Goal: Information Seeking & Learning: Learn about a topic

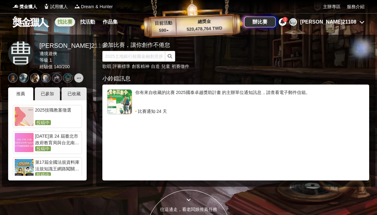
click at [69, 19] on link "找比賽" at bounding box center [65, 22] width 20 height 9
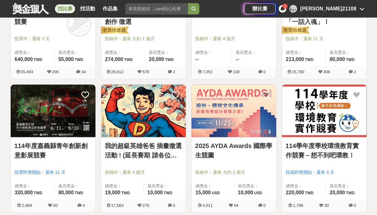
scroll to position [784, 0]
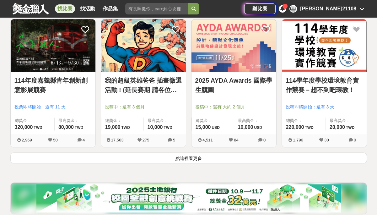
click at [189, 157] on button "點這裡看更多" at bounding box center [188, 157] width 356 height 11
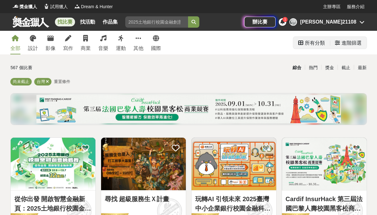
click at [344, 43] on div "進階篩選" at bounding box center [351, 43] width 20 height 13
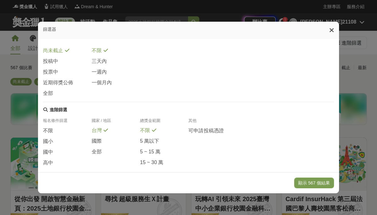
scroll to position [127, 0]
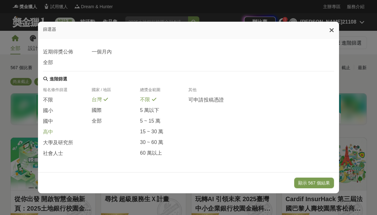
click at [60, 136] on div "高中" at bounding box center [67, 133] width 48 height 11
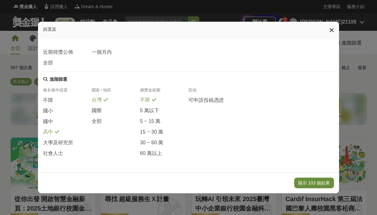
click at [312, 183] on button "顯示 103 個結果" at bounding box center [314, 182] width 40 height 11
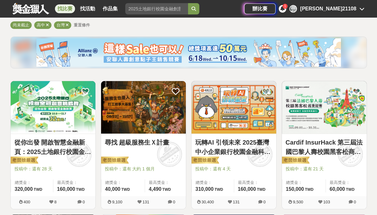
scroll to position [63, 0]
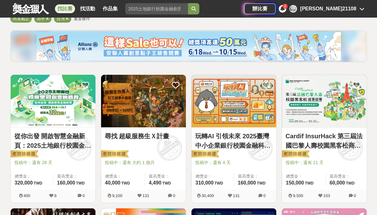
click at [141, 93] on img at bounding box center [143, 101] width 85 height 52
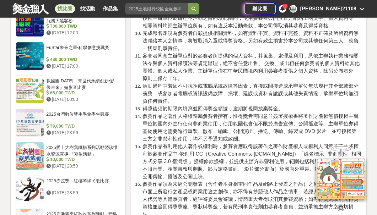
scroll to position [1098, 0]
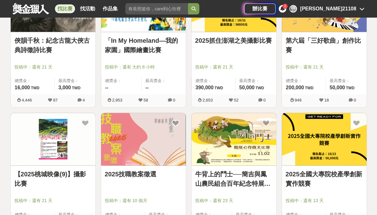
scroll to position [1537, 0]
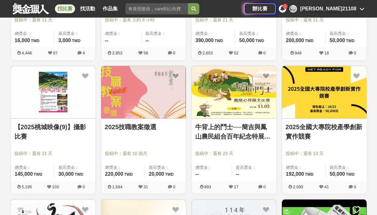
click at [303, 93] on img at bounding box center [324, 92] width 85 height 52
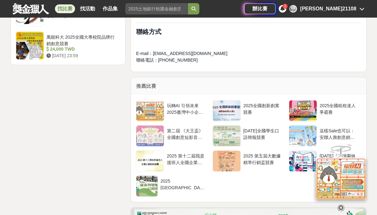
scroll to position [910, 0]
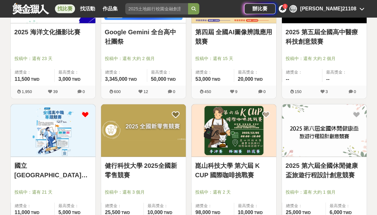
scroll to position [2228, 0]
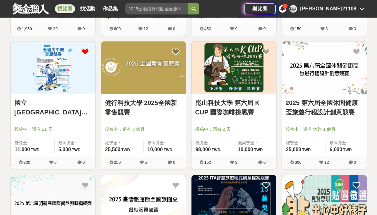
click at [56, 67] on img at bounding box center [53, 67] width 85 height 52
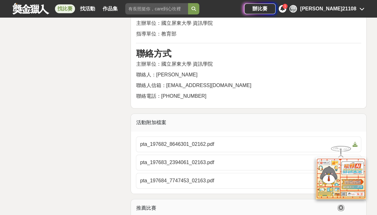
scroll to position [1129, 0]
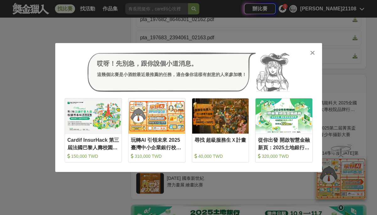
click at [312, 51] on icon at bounding box center [312, 53] width 5 height 6
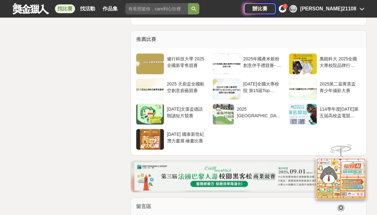
scroll to position [1192, 0]
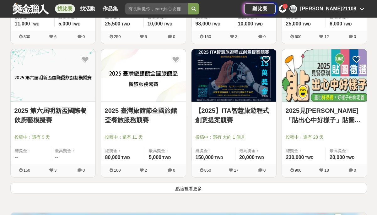
scroll to position [2479, 0]
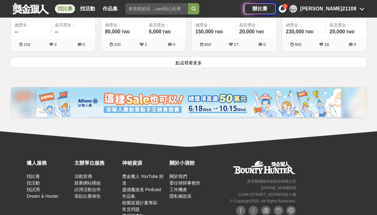
click at [189, 59] on button "點這裡看更多" at bounding box center [188, 62] width 356 height 11
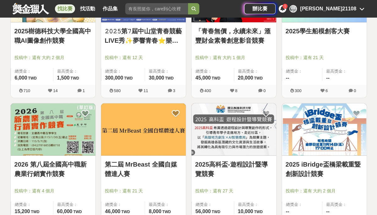
scroll to position [2730, 0]
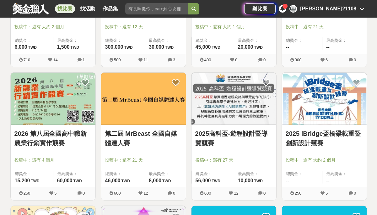
click at [50, 93] on img at bounding box center [53, 98] width 85 height 52
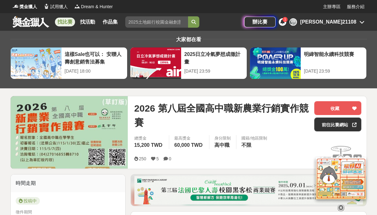
drag, startPoint x: 271, startPoint y: 161, endPoint x: 267, endPoint y: 151, distance: 11.1
click at [271, 161] on div "250 5 0 分享至" at bounding box center [247, 159] width 227 height 10
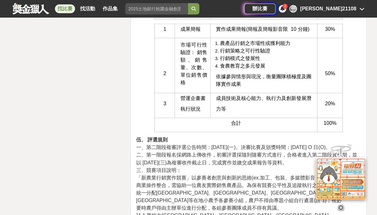
scroll to position [1663, 0]
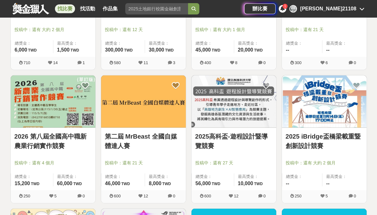
scroll to position [2730, 0]
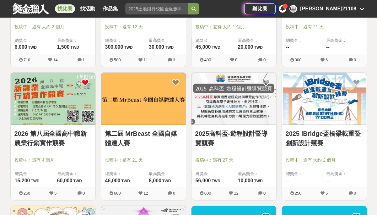
click at [85, 79] on icon at bounding box center [85, 83] width 8 height 8
click at [140, 99] on img at bounding box center [143, 98] width 85 height 52
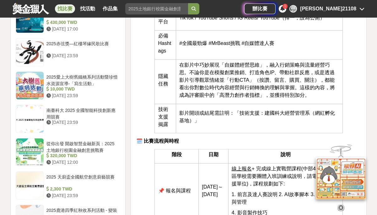
scroll to position [596, 0]
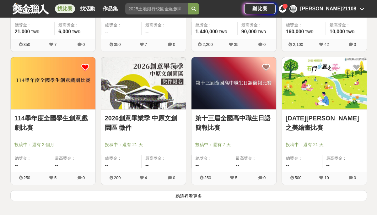
scroll to position [3200, 0]
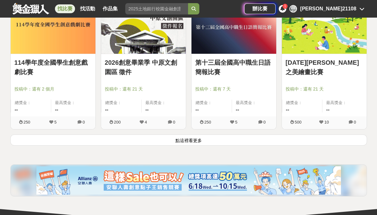
click at [192, 137] on button "點這裡看更多" at bounding box center [188, 139] width 356 height 11
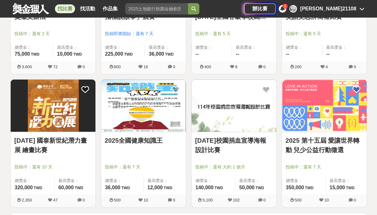
scroll to position [4047, 0]
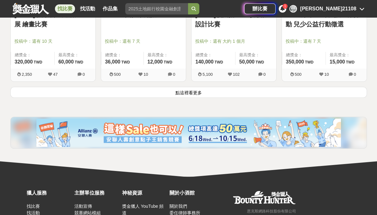
click at [186, 87] on button "點這裡看更多" at bounding box center [188, 92] width 356 height 11
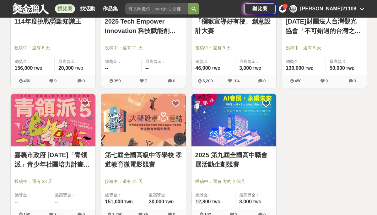
scroll to position [4047, 0]
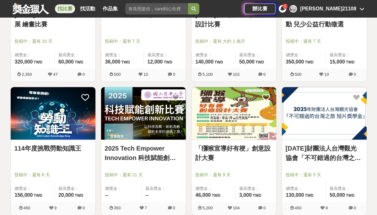
click at [359, 10] on div "曹 [PERSON_NAME]21108" at bounding box center [326, 9] width 75 height 8
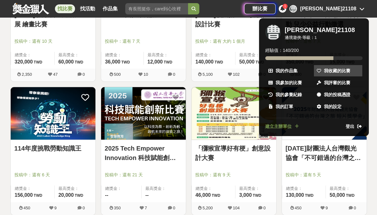
click at [339, 69] on span "我收藏的比賽" at bounding box center [337, 70] width 26 height 7
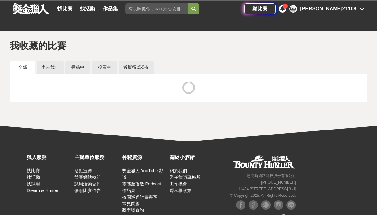
click at [363, 7] on icon at bounding box center [361, 8] width 5 height 5
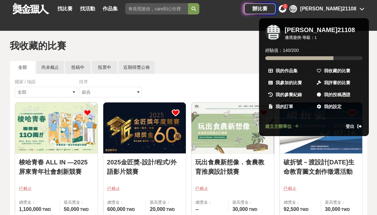
click at [239, 59] on div at bounding box center [188, 107] width 377 height 215
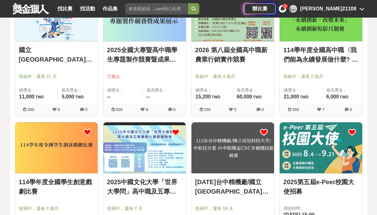
scroll to position [1004, 0]
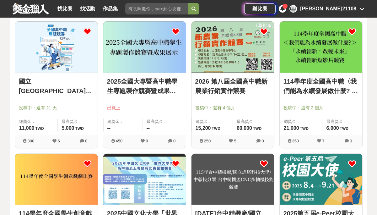
click at [150, 61] on img at bounding box center [144, 46] width 83 height 51
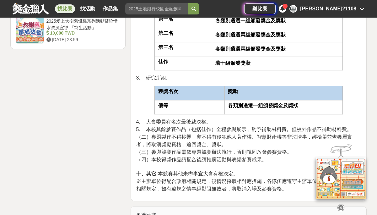
scroll to position [1067, 0]
